Goal: Navigation & Orientation: Find specific page/section

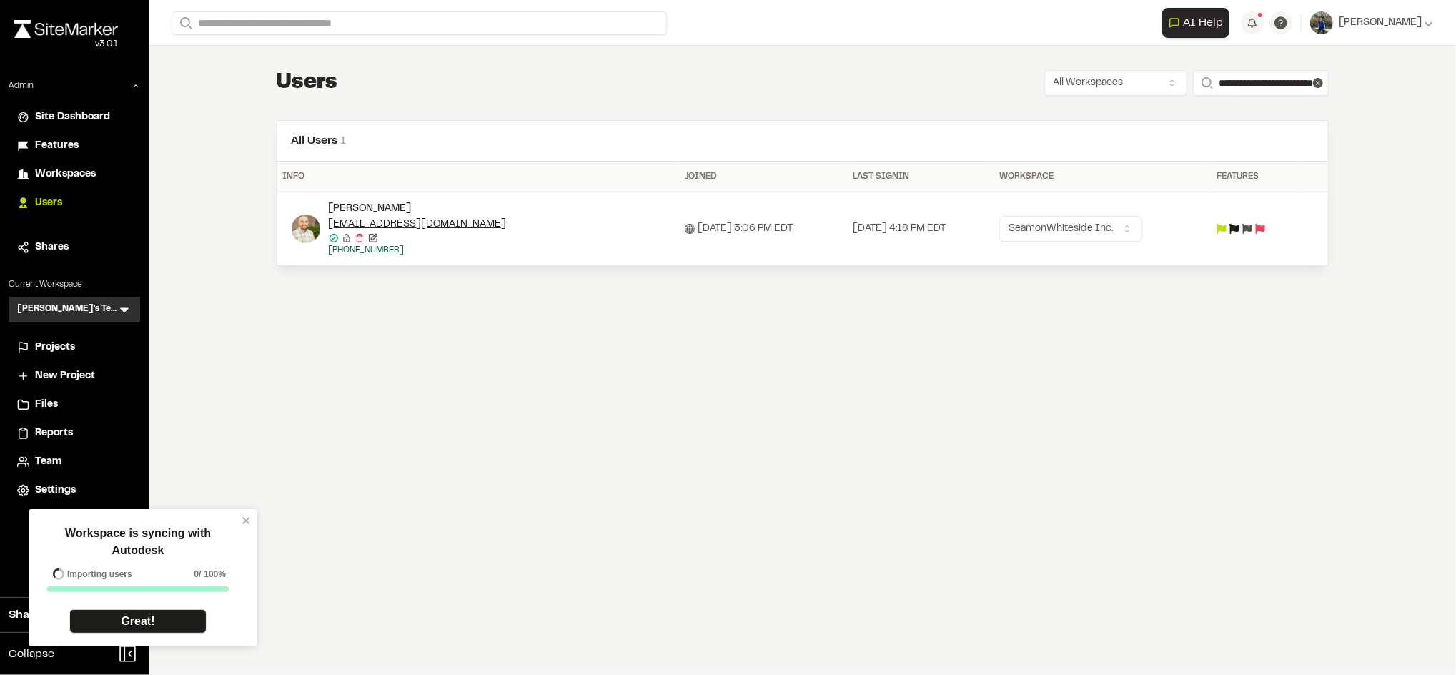
click at [245, 527] on div "Workspace is syncing with Autodesk Importing users 0 / 100% Great!" at bounding box center [143, 577] width 229 height 137
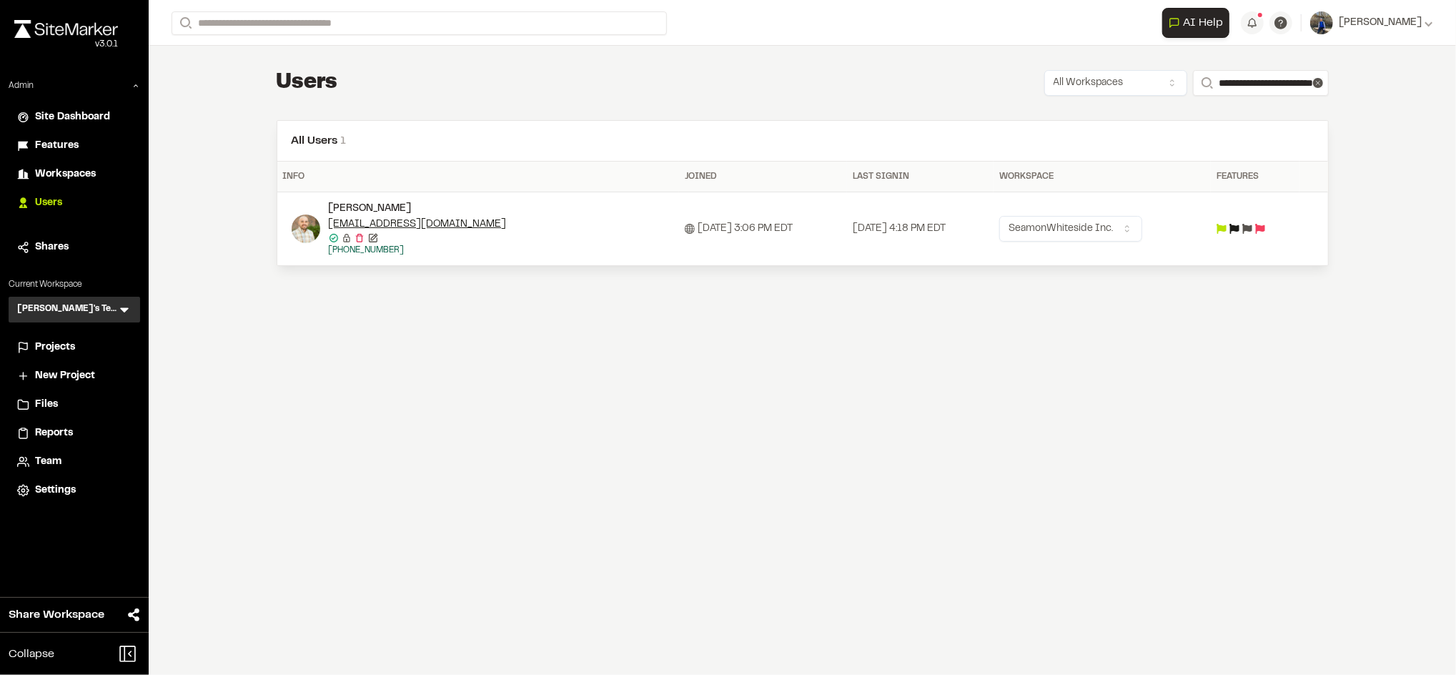
click at [74, 340] on span "Projects" at bounding box center [55, 348] width 40 height 16
